Goal: Task Accomplishment & Management: Manage account settings

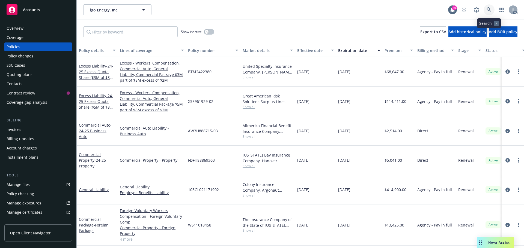
click at [489, 8] on icon at bounding box center [488, 9] width 5 height 5
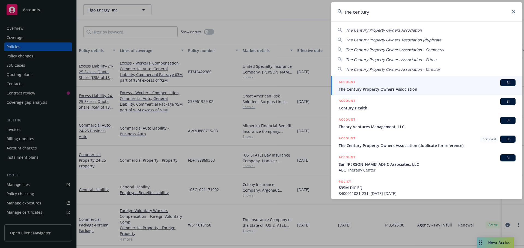
type input "the century"
click at [364, 85] on div "ACCOUNT BI" at bounding box center [426, 82] width 177 height 7
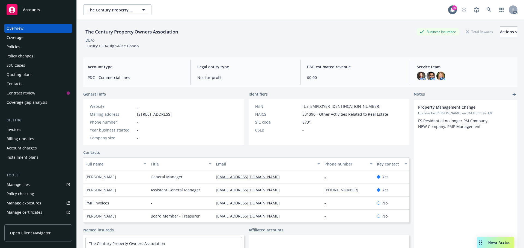
click at [23, 47] on div "Policies" at bounding box center [38, 47] width 63 height 9
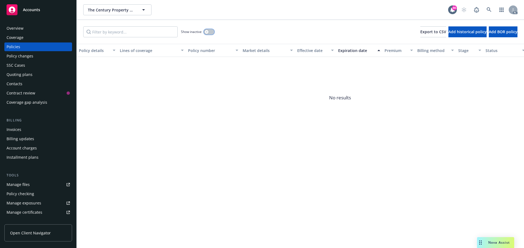
click at [209, 33] on button "button" at bounding box center [209, 31] width 10 height 5
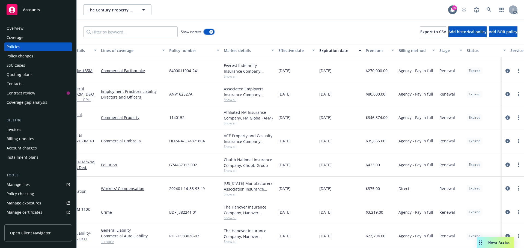
scroll to position [637, 0]
